Goal: Entertainment & Leisure: Browse casually

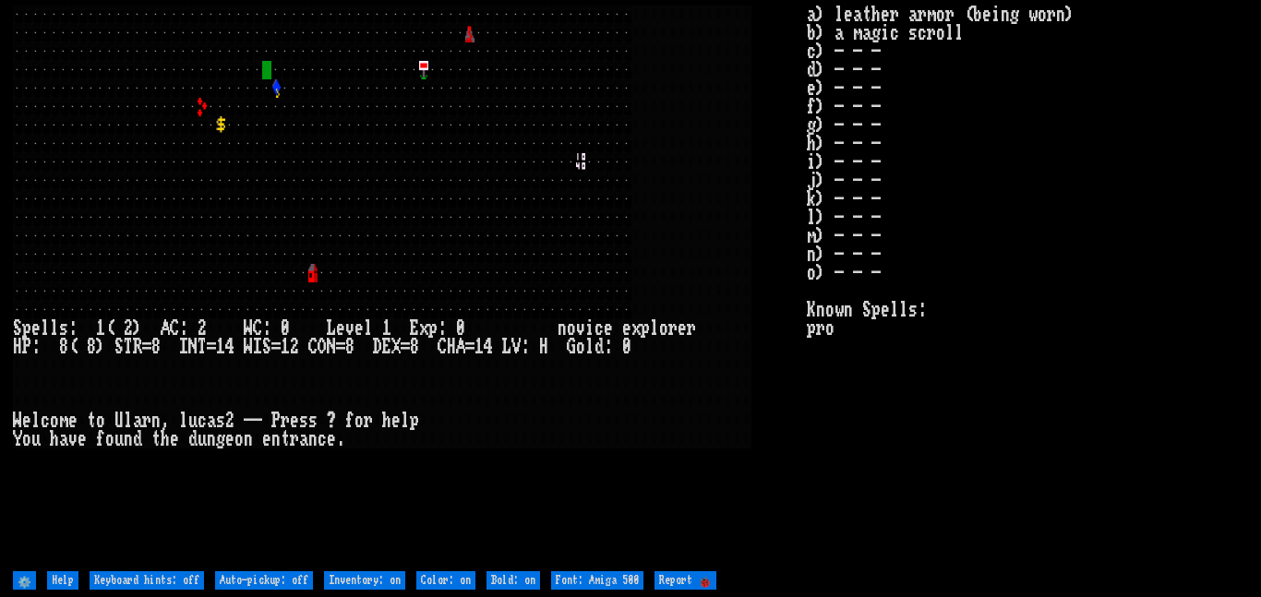
type 500 "Font: DOS"
